Goal: Use online tool/utility: Use online tool/utility

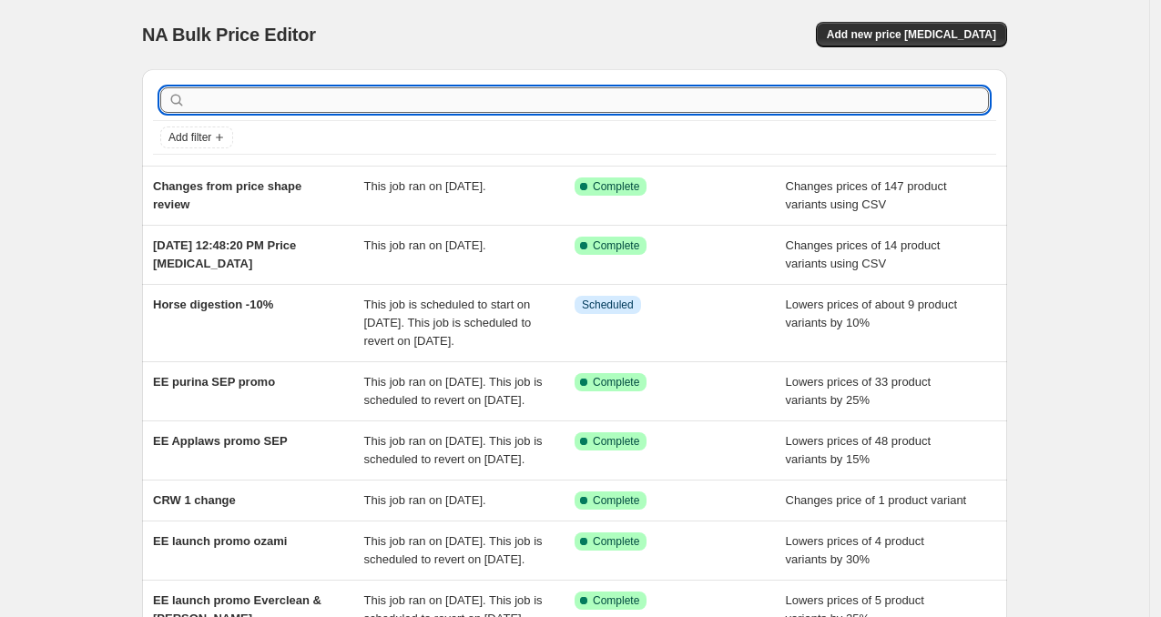
click at [265, 105] on input "text" at bounding box center [588, 99] width 799 height 25
type input "puppy"
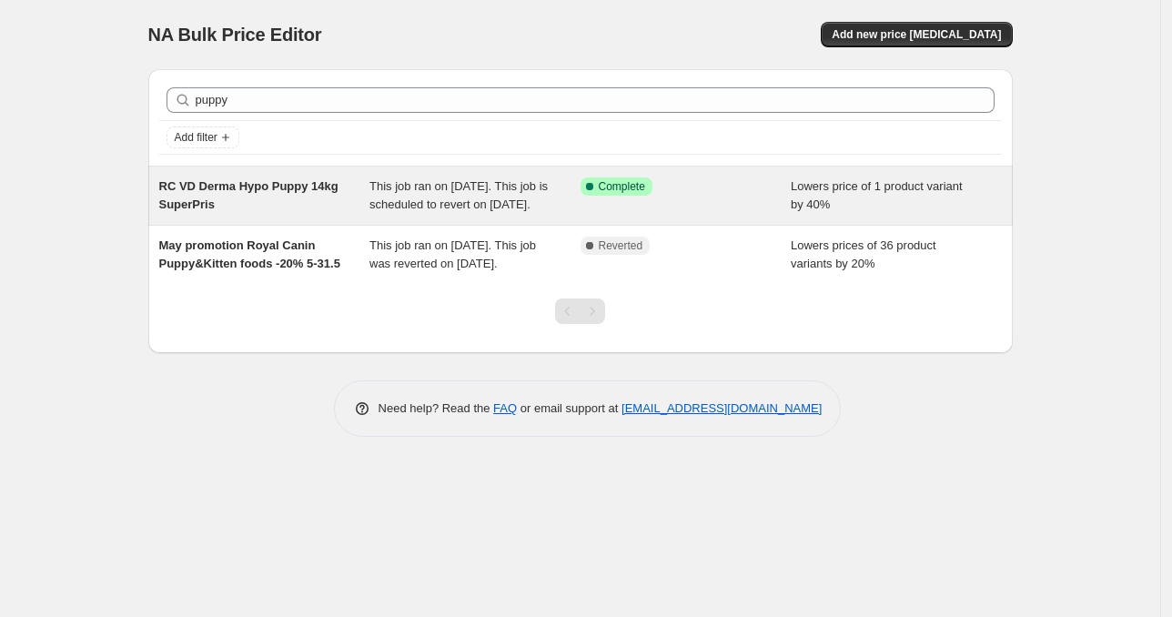
click at [238, 201] on div "RC VD Derma Hypo Puppy 14kg SuperPris" at bounding box center [264, 196] width 211 height 36
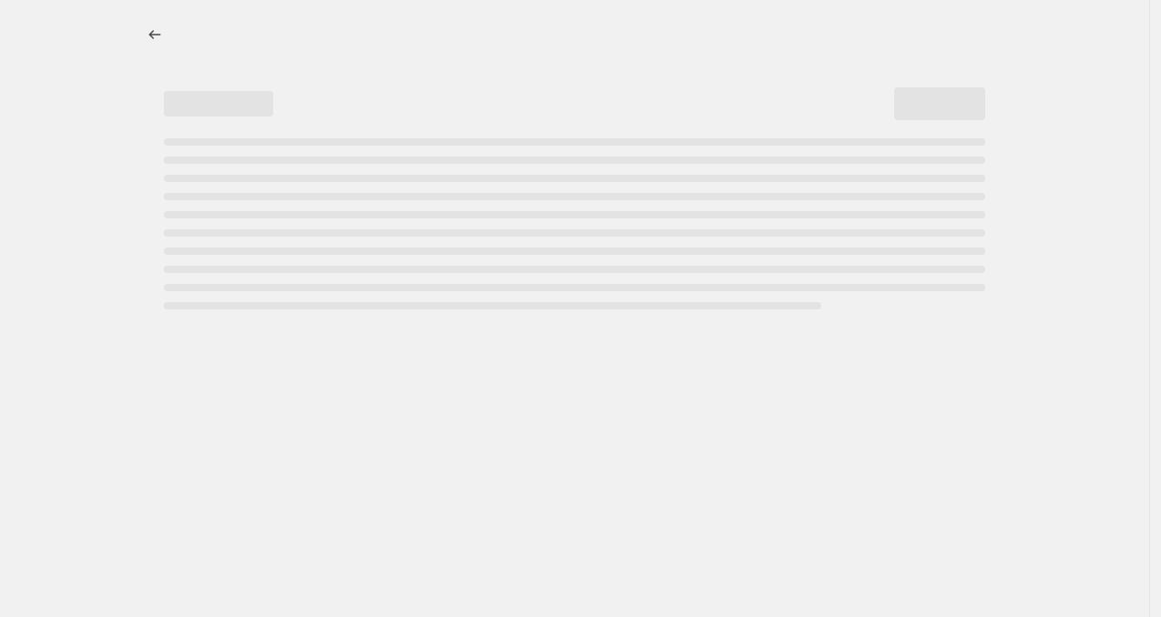
select select "percentage"
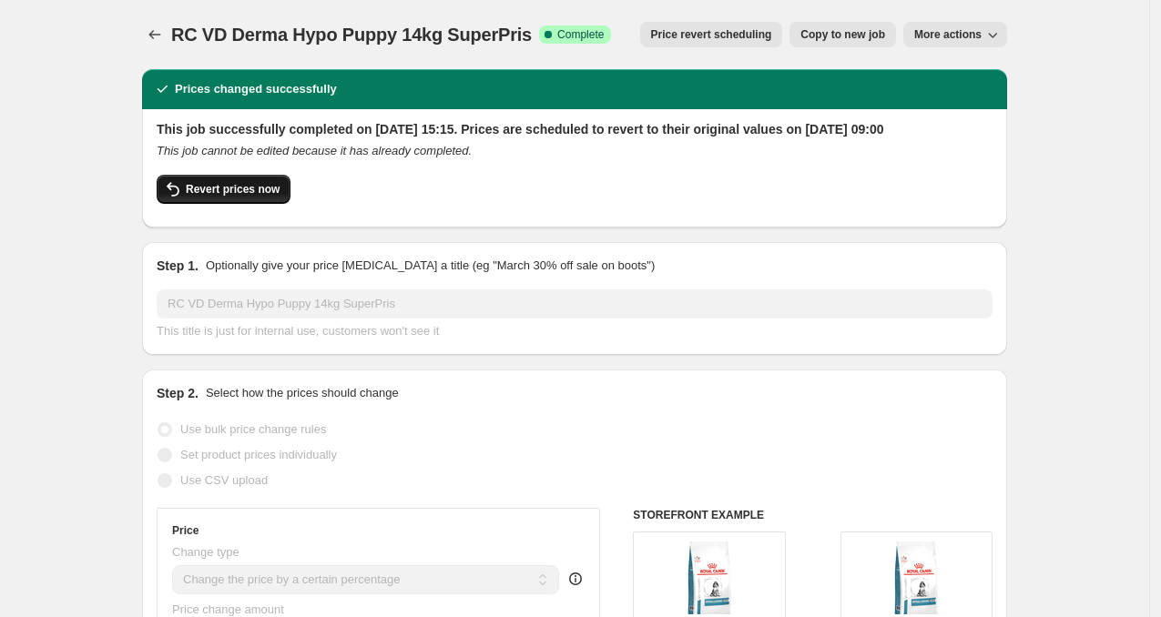
click at [269, 197] on span "Revert prices now" at bounding box center [233, 189] width 94 height 15
checkbox input "false"
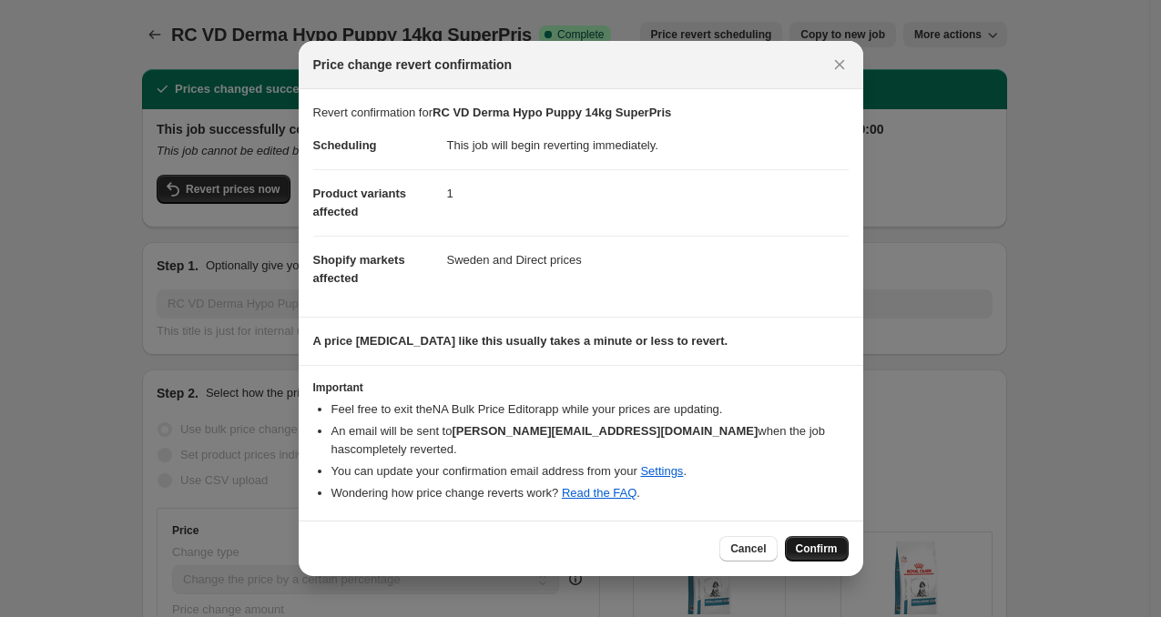
click at [816, 544] on span "Confirm" at bounding box center [817, 549] width 42 height 15
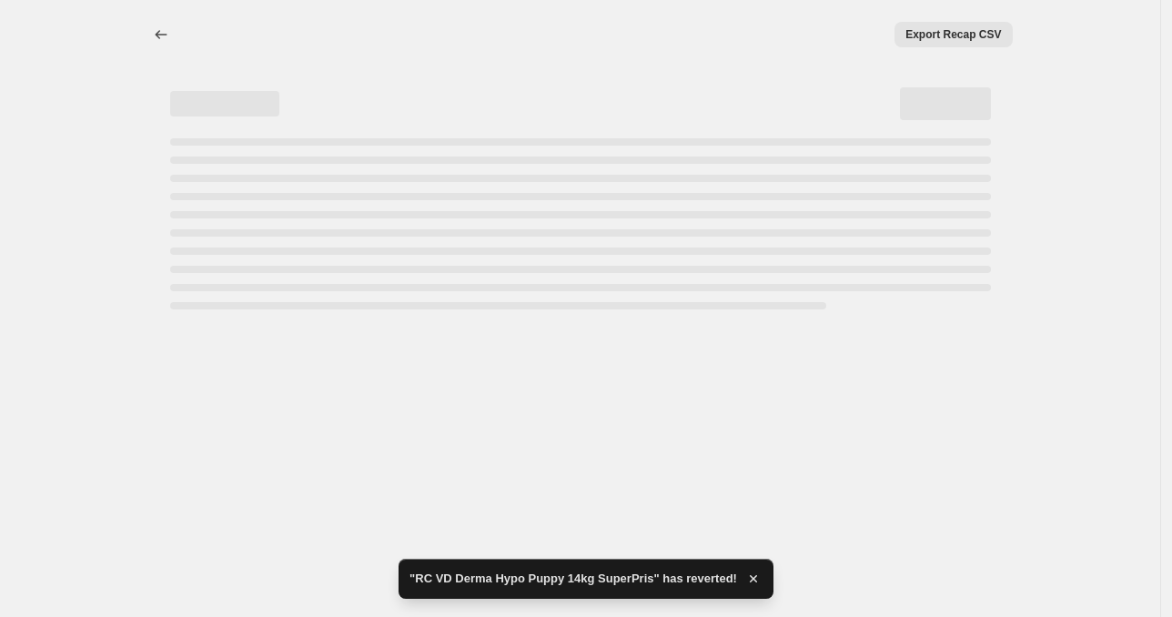
select select "percentage"
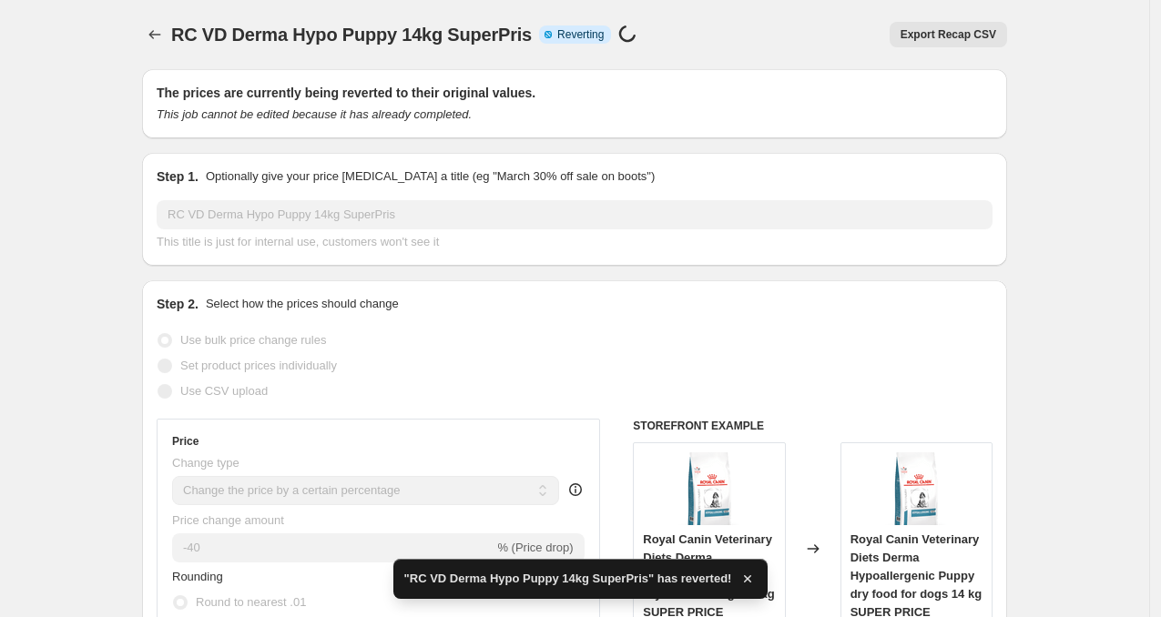
checkbox input "true"
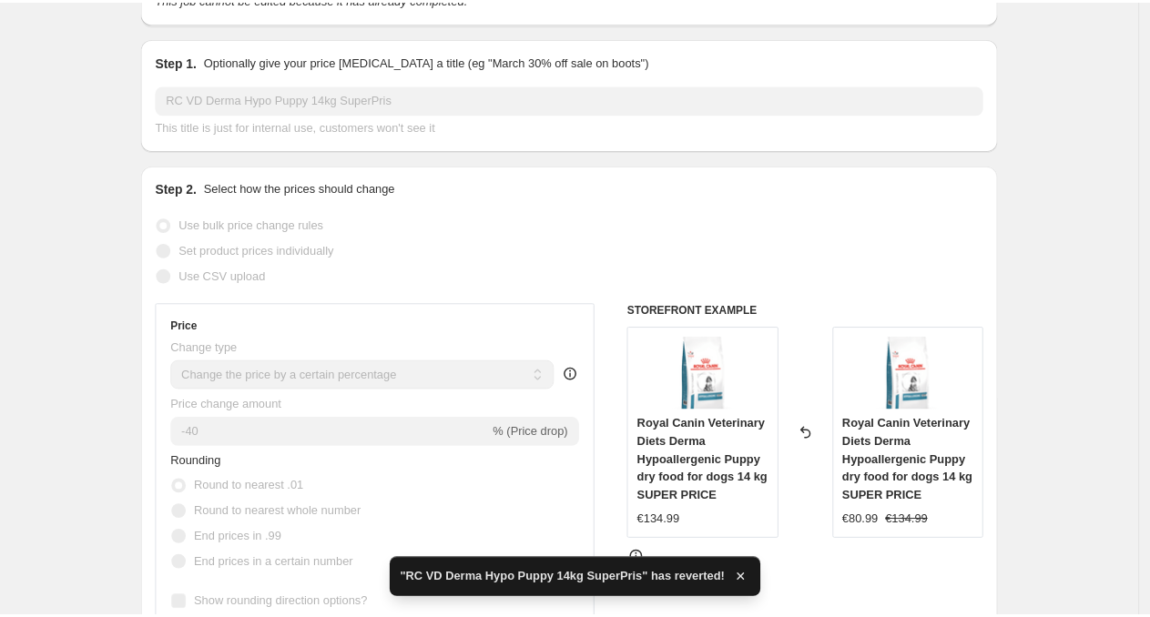
scroll to position [448, 0]
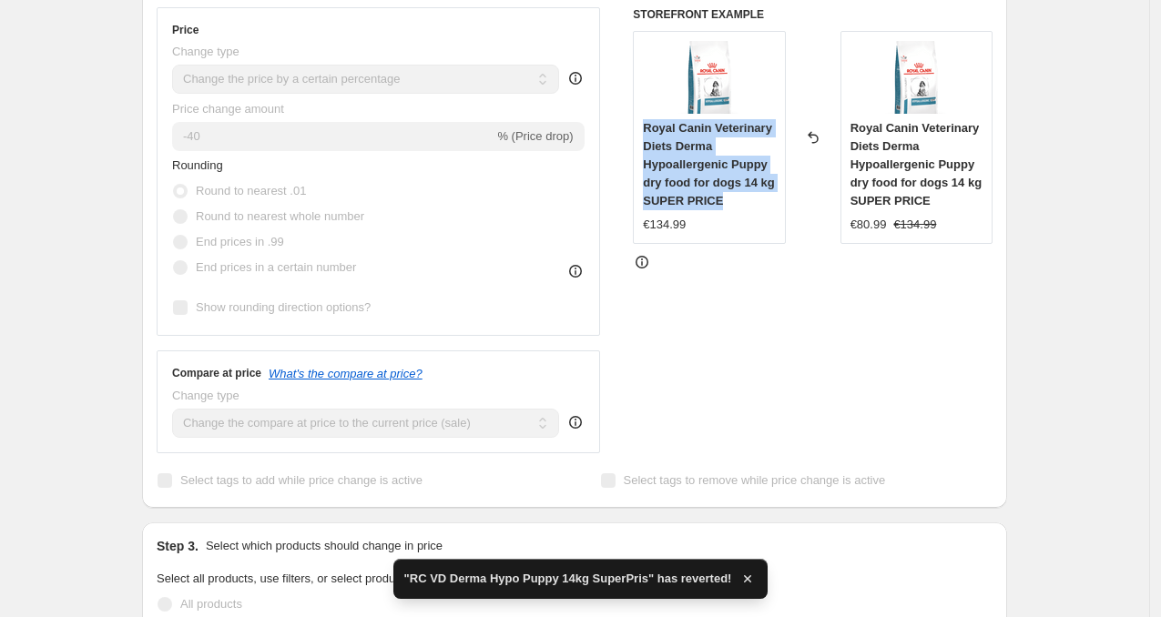
drag, startPoint x: 746, startPoint y: 199, endPoint x: 650, endPoint y: 122, distance: 123.7
click at [650, 122] on div "Royal Canin Veterinary Diets Derma Hypoallergenic Puppy dry food for dogs 14 kg…" at bounding box center [709, 164] width 132 height 91
copy span "Royal Canin Veterinary Diets Derma Hypoallergenic Puppy dry food for dogs 14 kg…"
